Goal: Transaction & Acquisition: Book appointment/travel/reservation

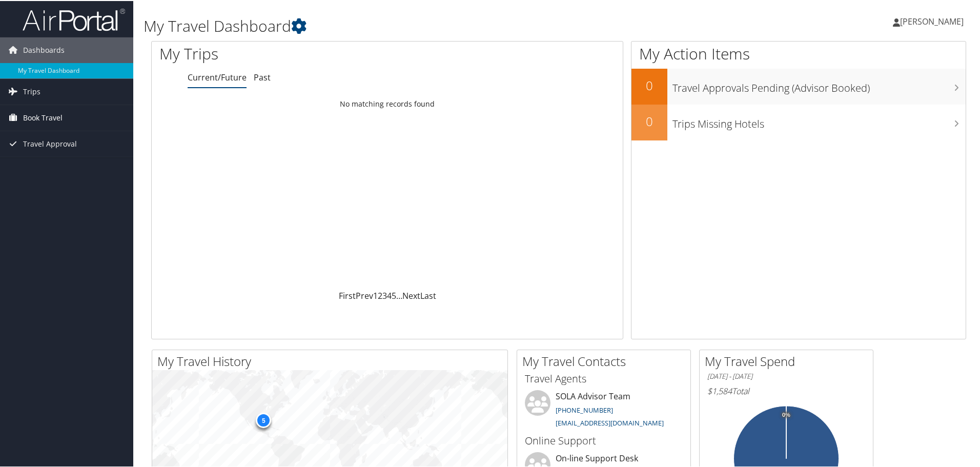
click at [43, 114] on span "Book Travel" at bounding box center [42, 117] width 39 height 26
click at [71, 155] on link "Book/Manage Online Trips" at bounding box center [66, 152] width 133 height 15
click at [927, 15] on span "[PERSON_NAME]" at bounding box center [932, 20] width 64 height 11
click at [865, 169] on link "Sign Out" at bounding box center [904, 166] width 114 height 17
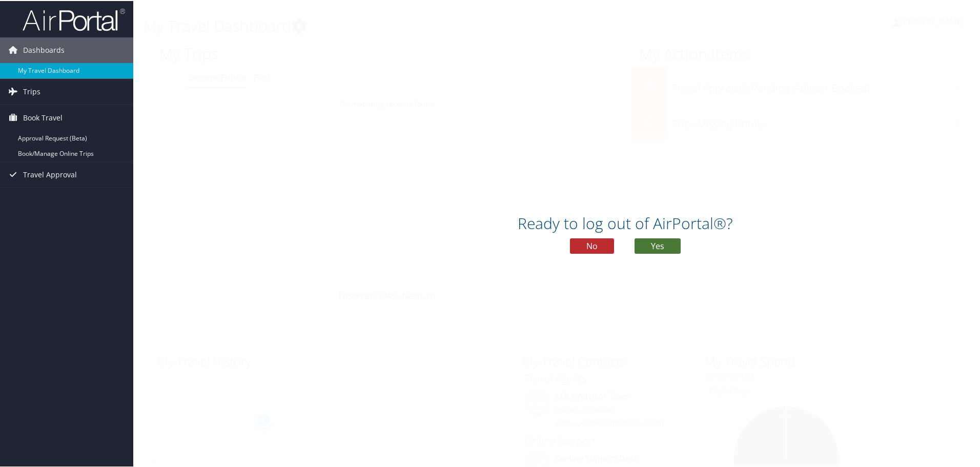
click at [656, 242] on button "Yes" at bounding box center [657, 244] width 46 height 15
